Goal: Information Seeking & Learning: Learn about a topic

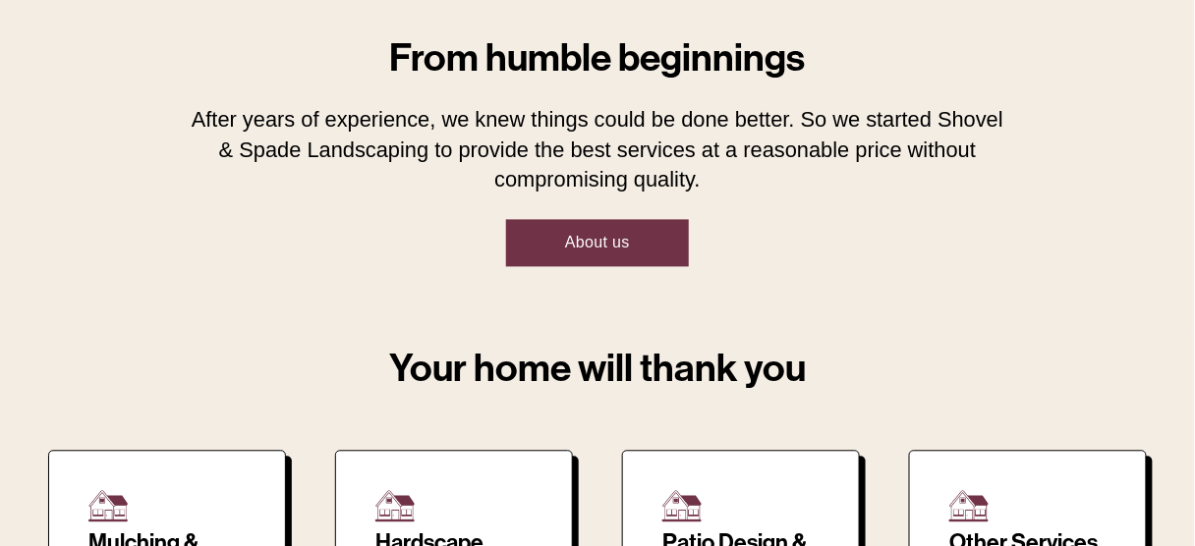
scroll to position [890, 0]
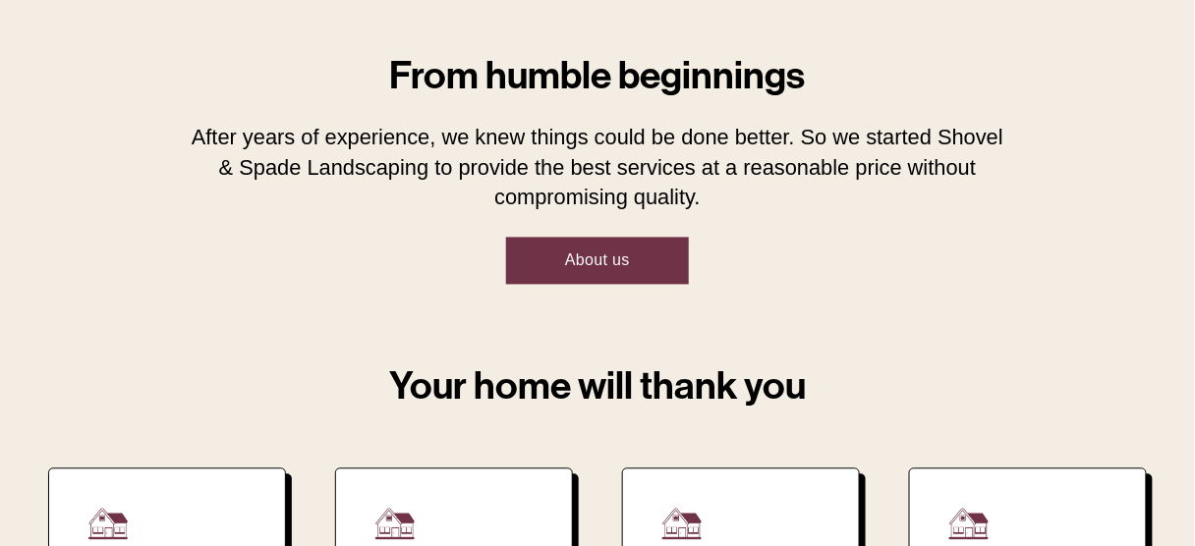
click at [621, 265] on link "About us" at bounding box center [597, 261] width 183 height 47
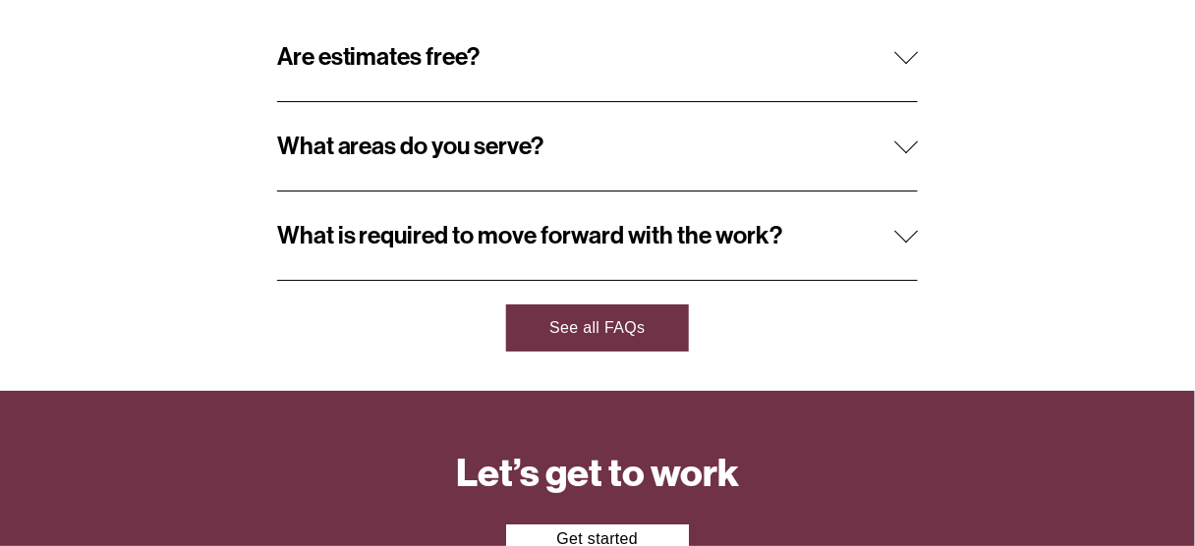
scroll to position [1651, 0]
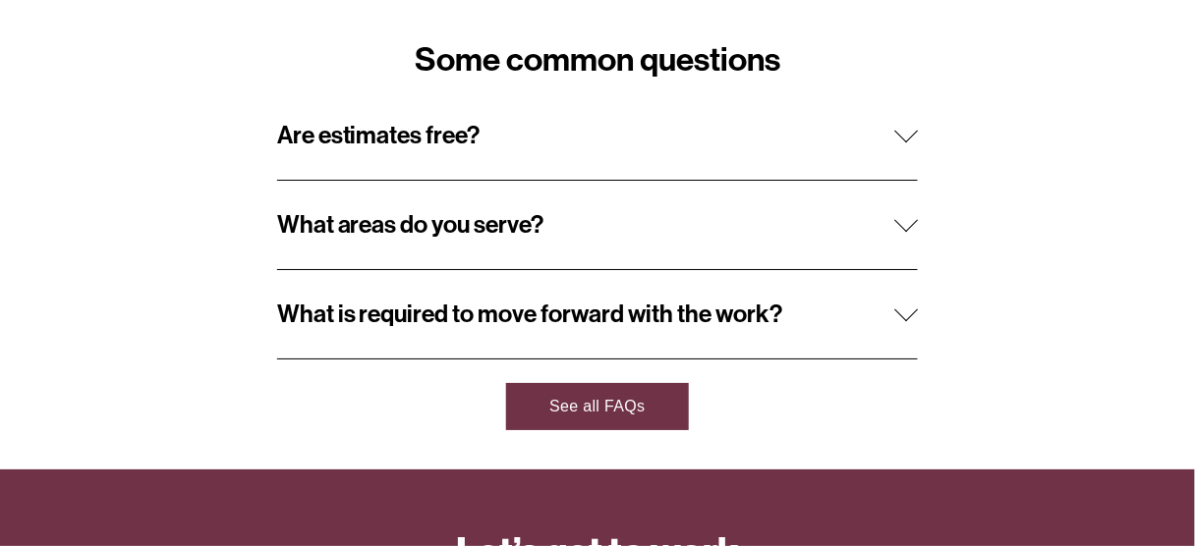
click at [754, 150] on span "Are estimates free?" at bounding box center [586, 135] width 618 height 29
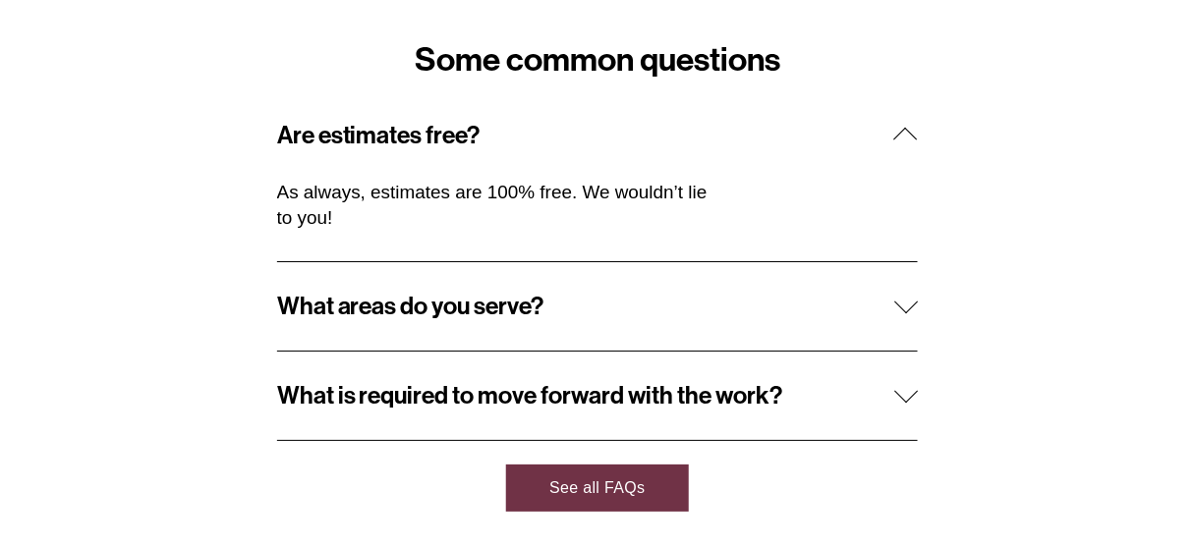
click at [694, 318] on span "What areas do you serve?" at bounding box center [586, 306] width 618 height 29
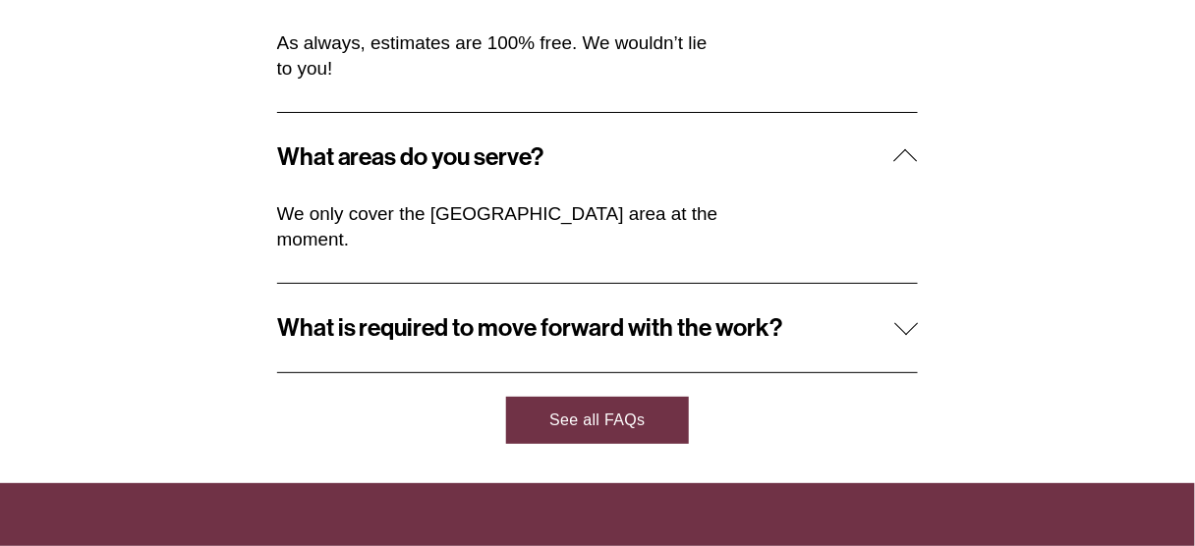
scroll to position [1887, 0]
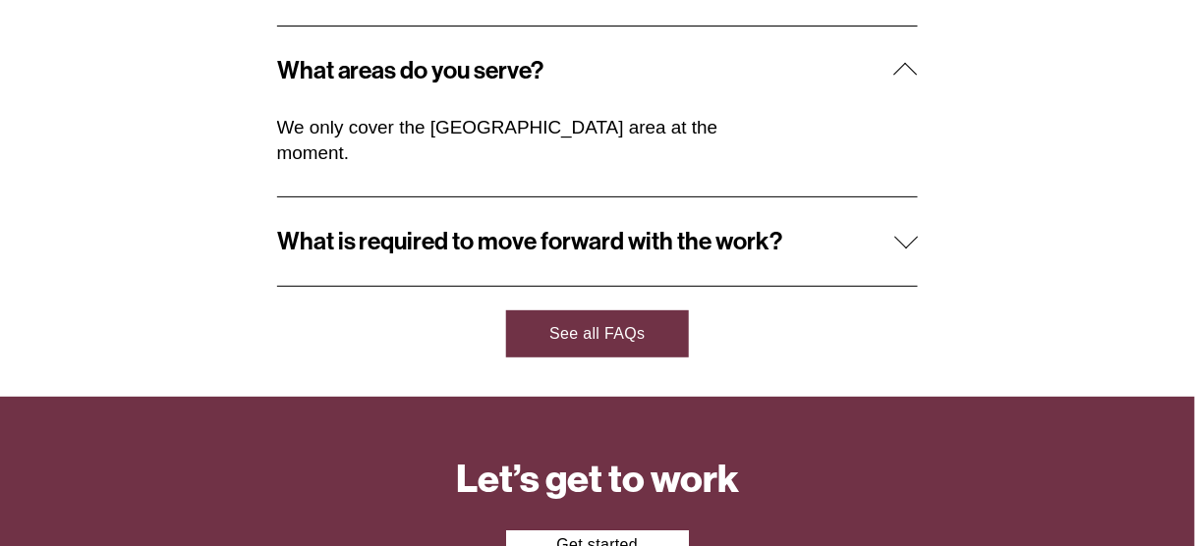
click at [796, 256] on span "What is required to move forward with the work?" at bounding box center [586, 241] width 618 height 29
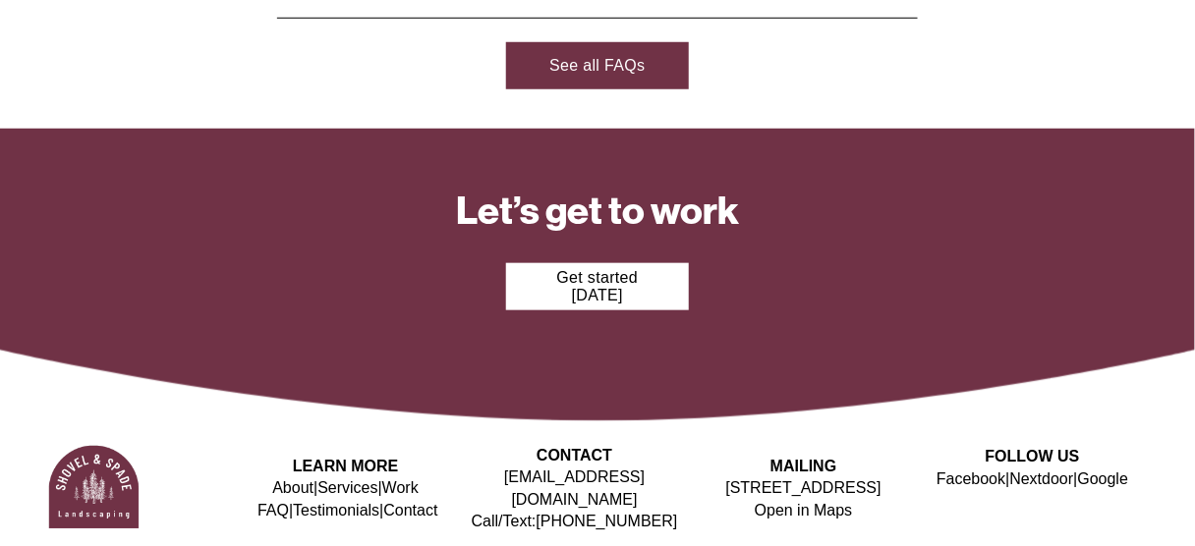
scroll to position [2286, 0]
